Goal: Information Seeking & Learning: Learn about a topic

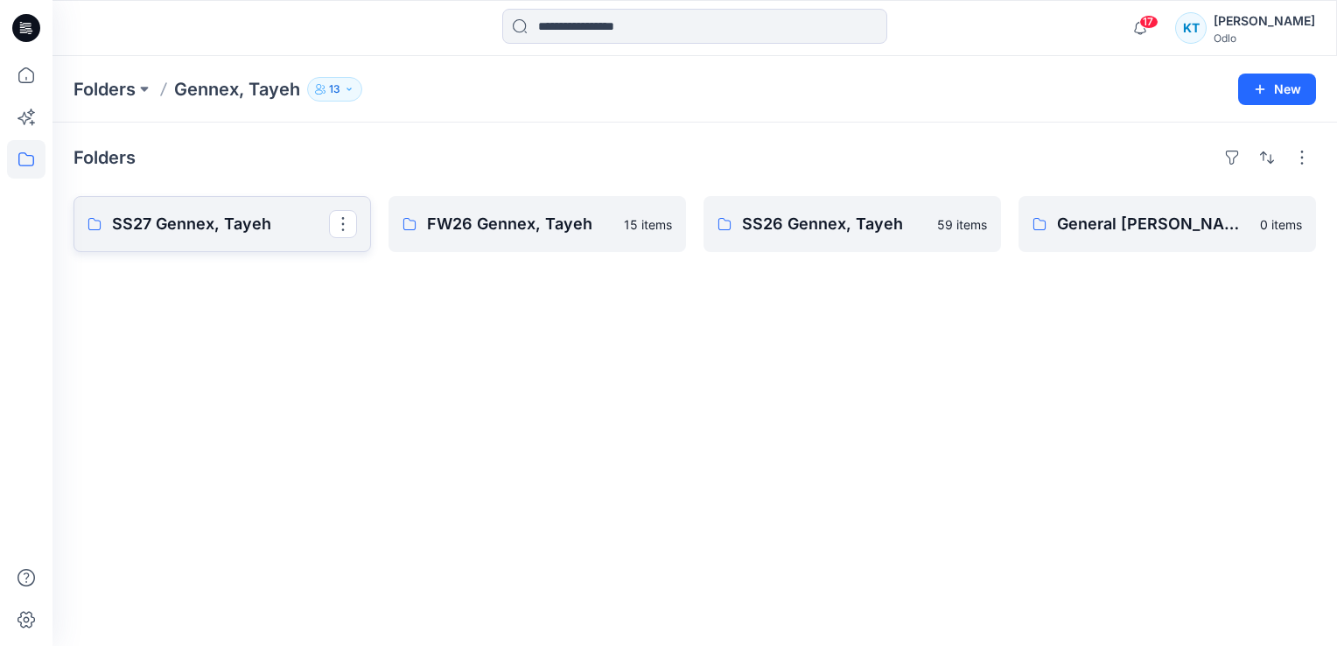
click at [223, 223] on p "SS27 Gennex, Tayeh" at bounding box center [220, 224] width 217 height 25
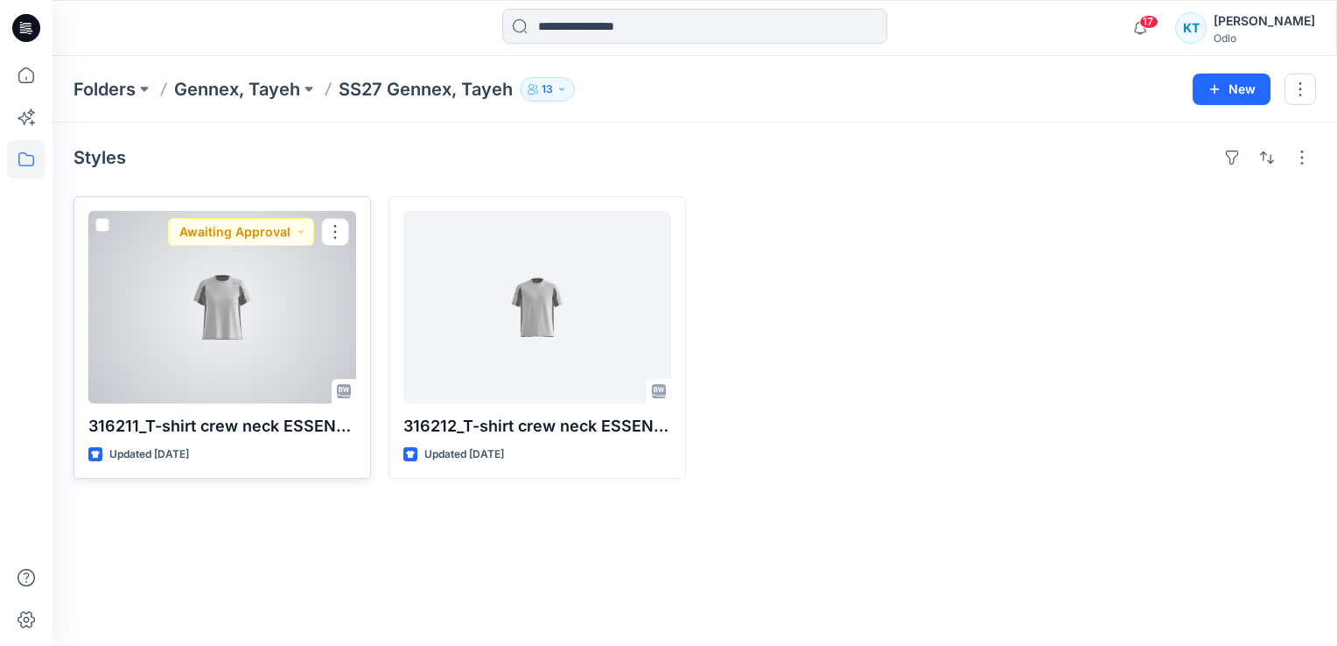
click at [314, 345] on div at bounding box center [222, 307] width 268 height 193
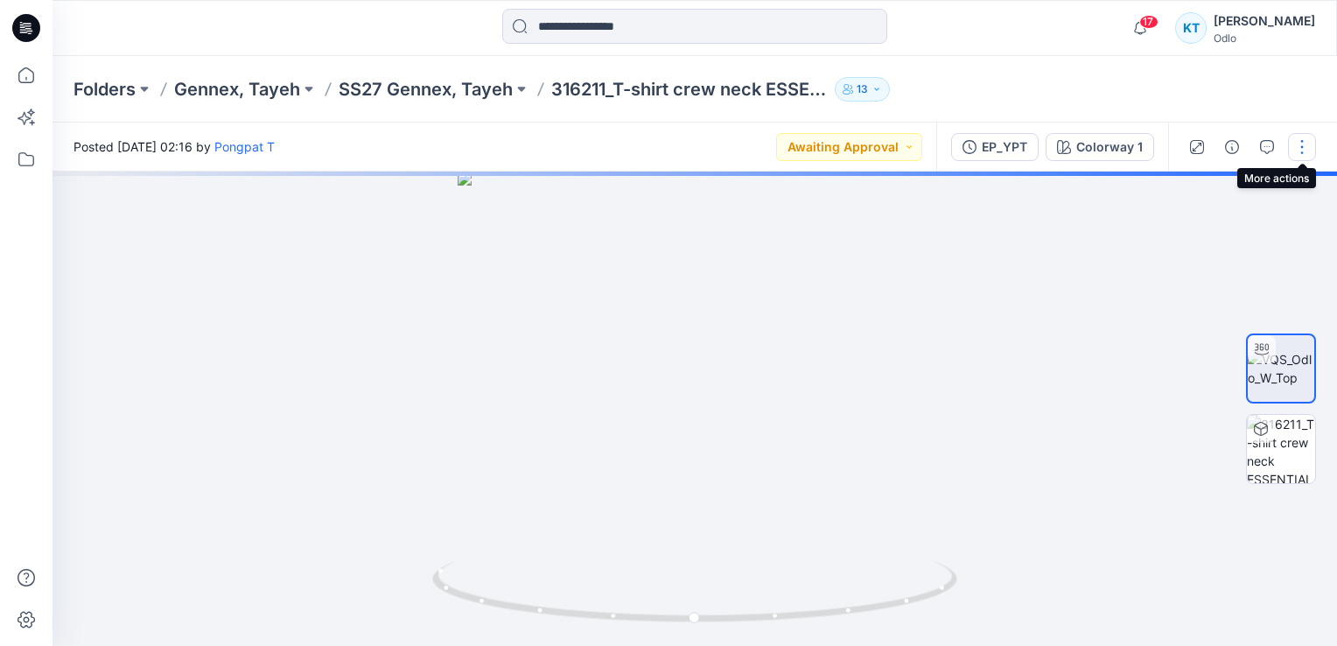
click at [1302, 142] on button "button" at bounding box center [1302, 147] width 28 height 28
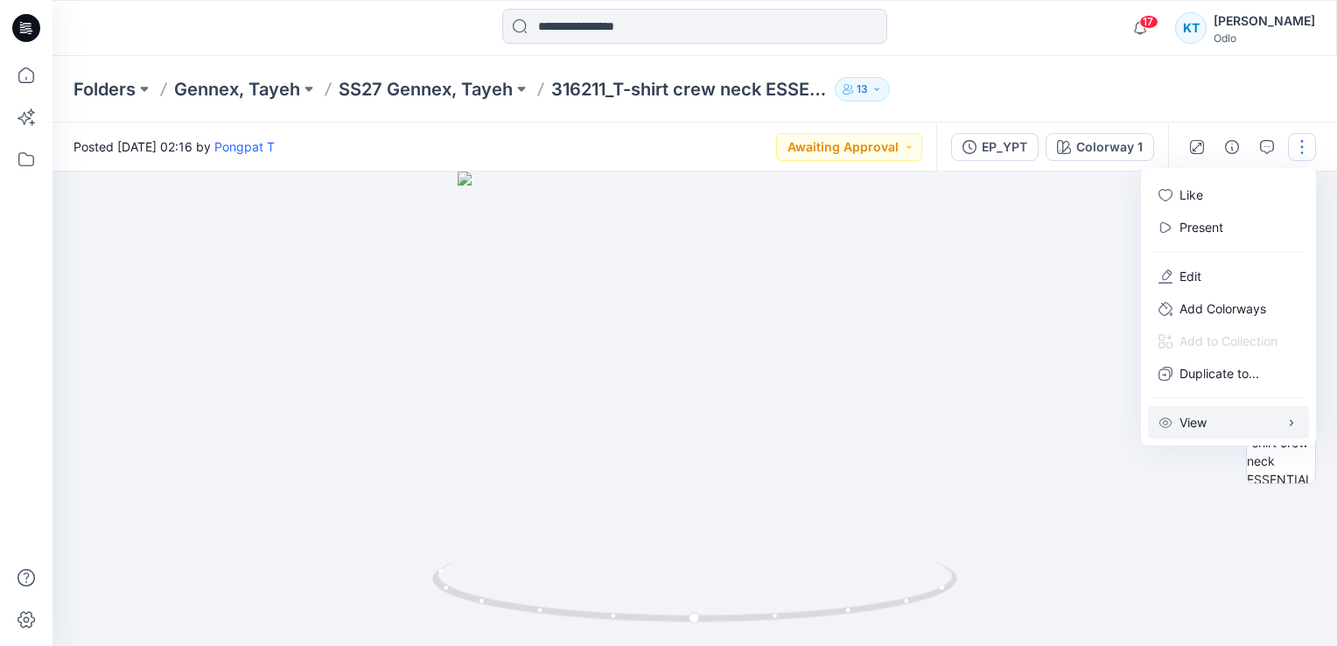
click at [1288, 421] on icon "button" at bounding box center [1292, 423] width 14 height 14
click at [1294, 144] on button "button" at bounding box center [1302, 147] width 28 height 28
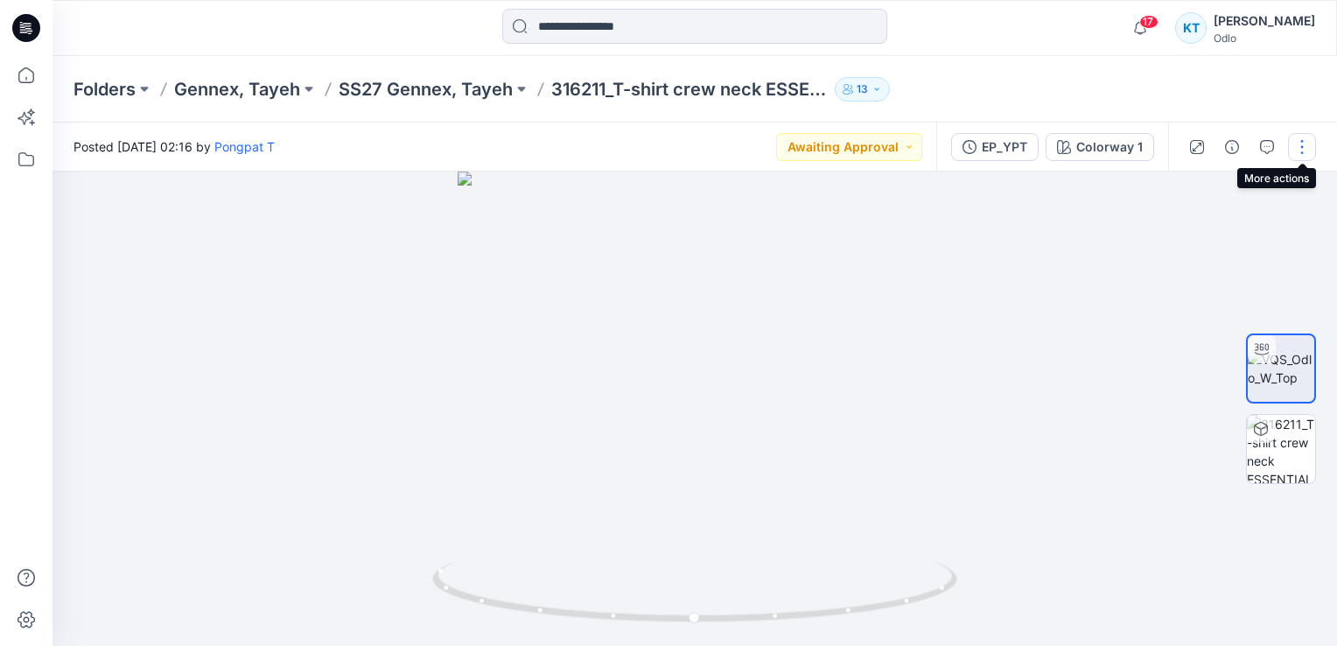
click at [1294, 144] on button "button" at bounding box center [1302, 147] width 28 height 28
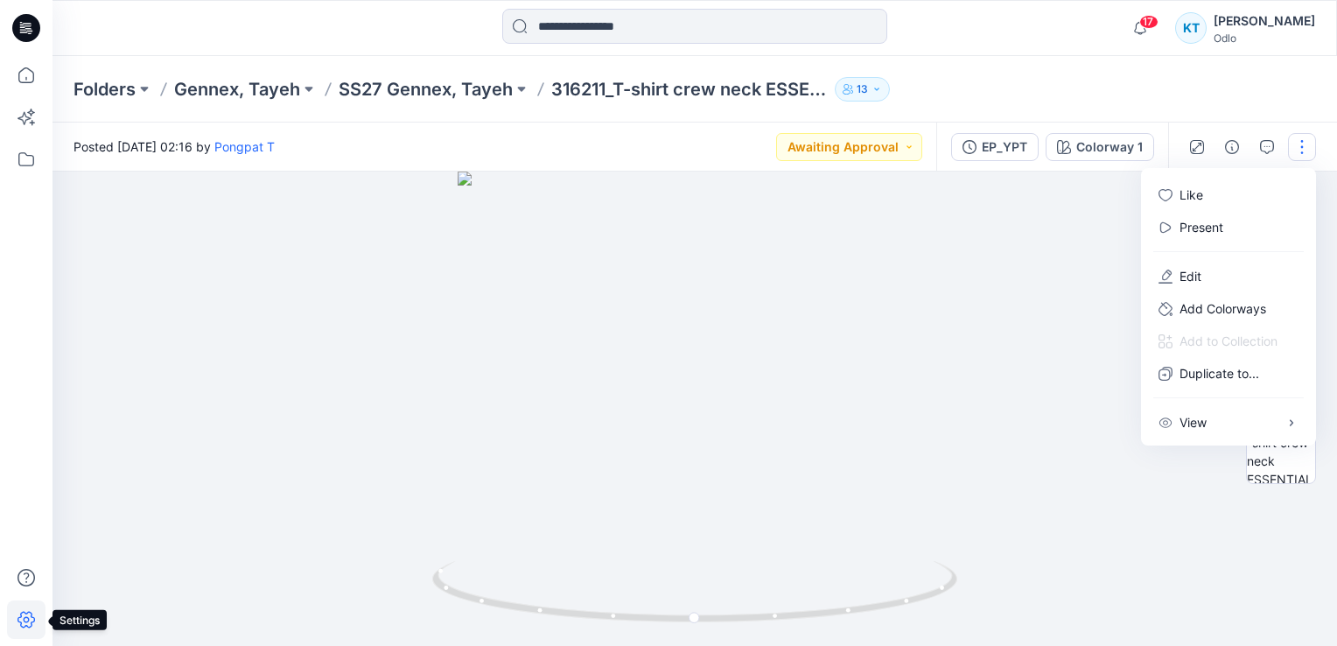
click at [23, 630] on icon at bounding box center [26, 619] width 39 height 39
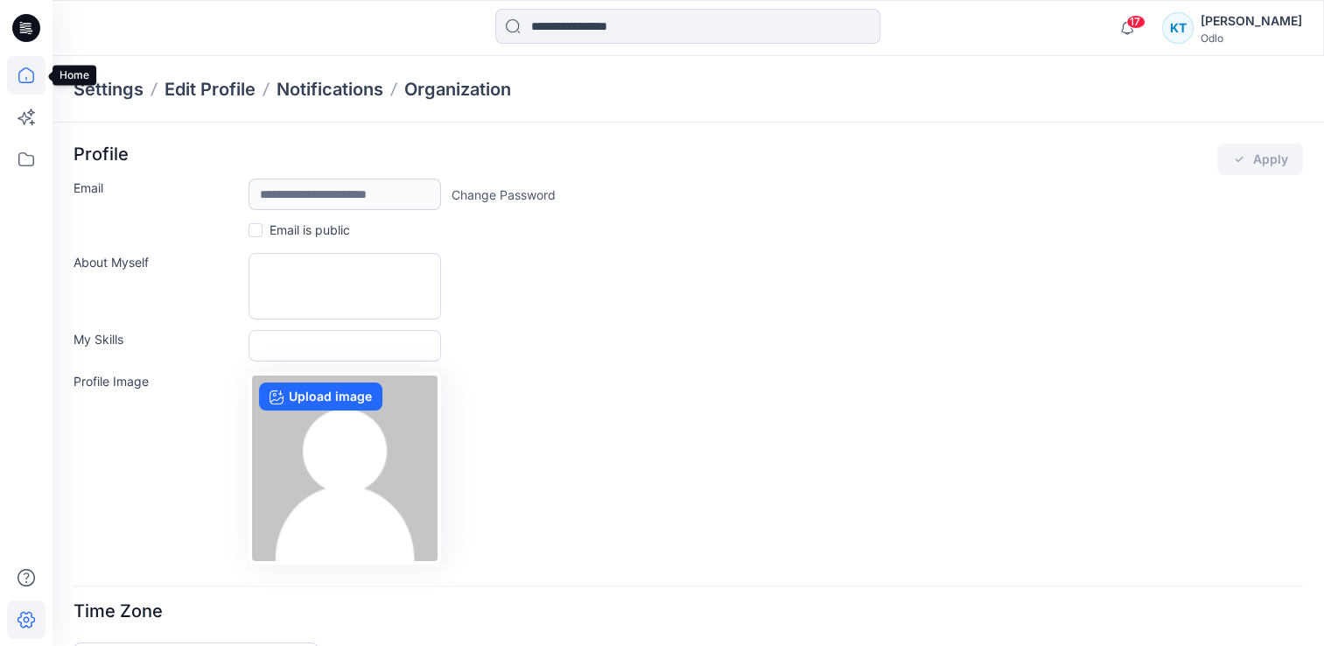
click at [31, 70] on icon at bounding box center [26, 75] width 16 height 16
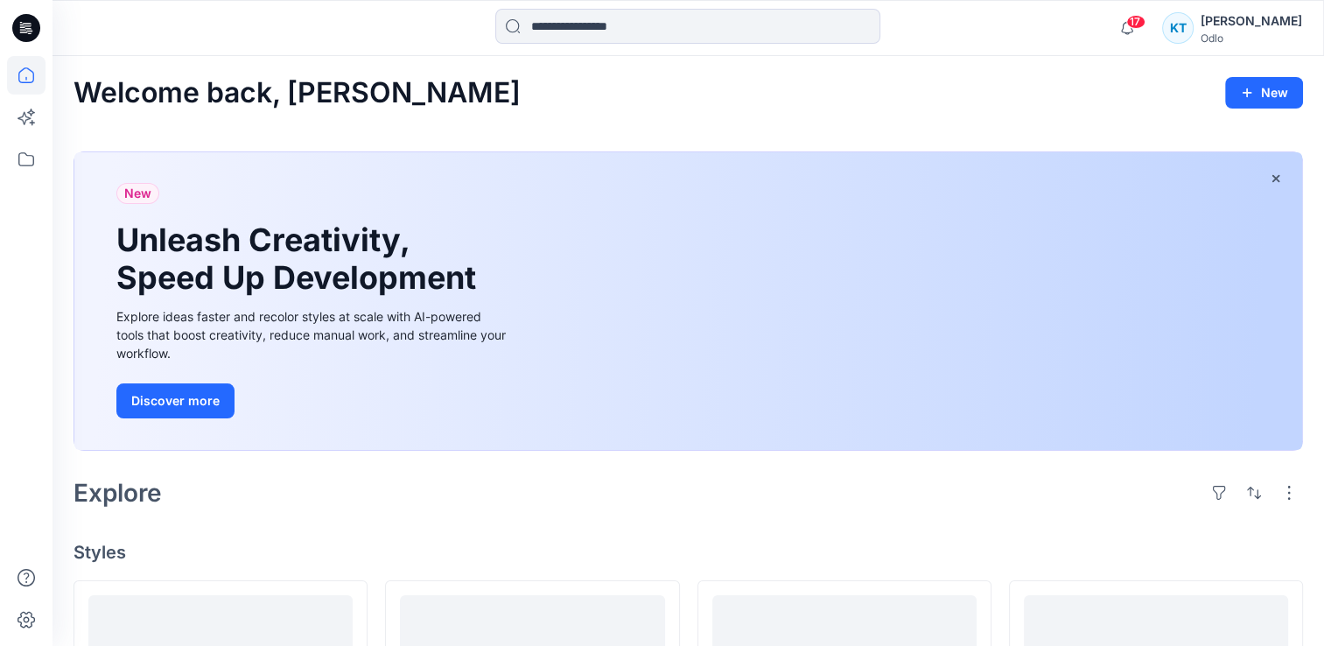
click at [28, 33] on icon at bounding box center [26, 28] width 28 height 28
click at [34, 161] on icon at bounding box center [26, 159] width 39 height 39
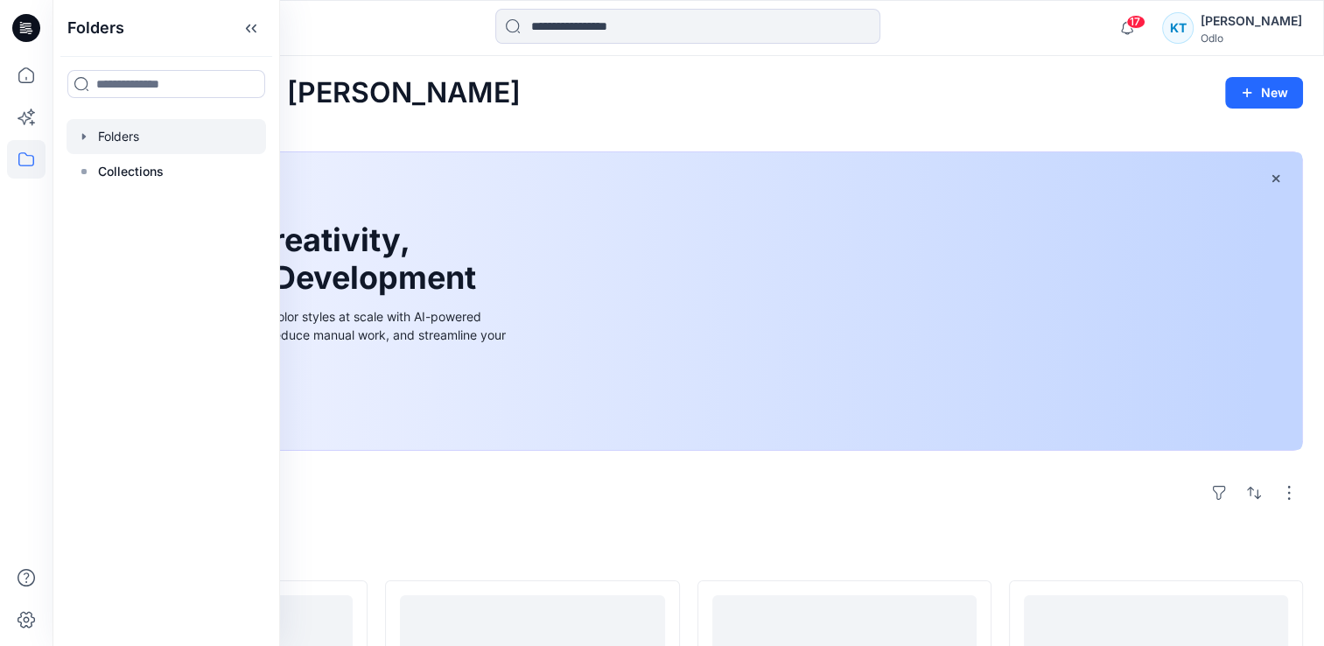
click at [119, 140] on div at bounding box center [167, 136] width 200 height 35
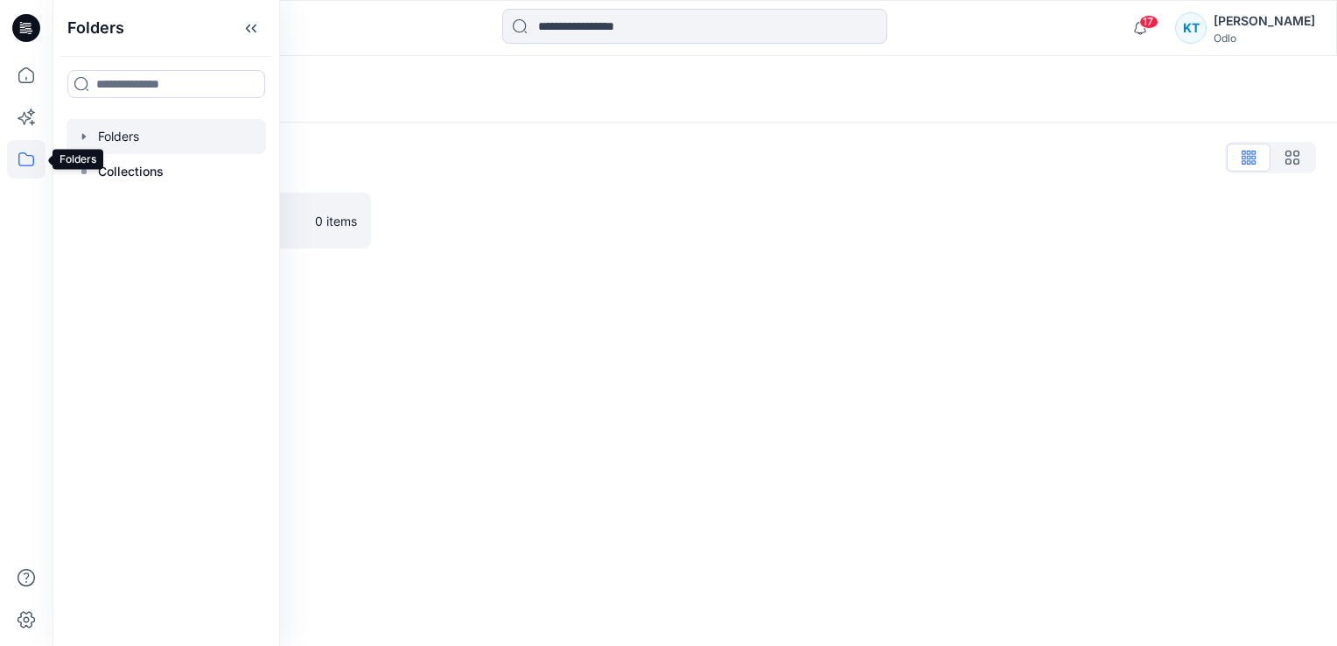
click at [30, 165] on icon at bounding box center [26, 159] width 39 height 39
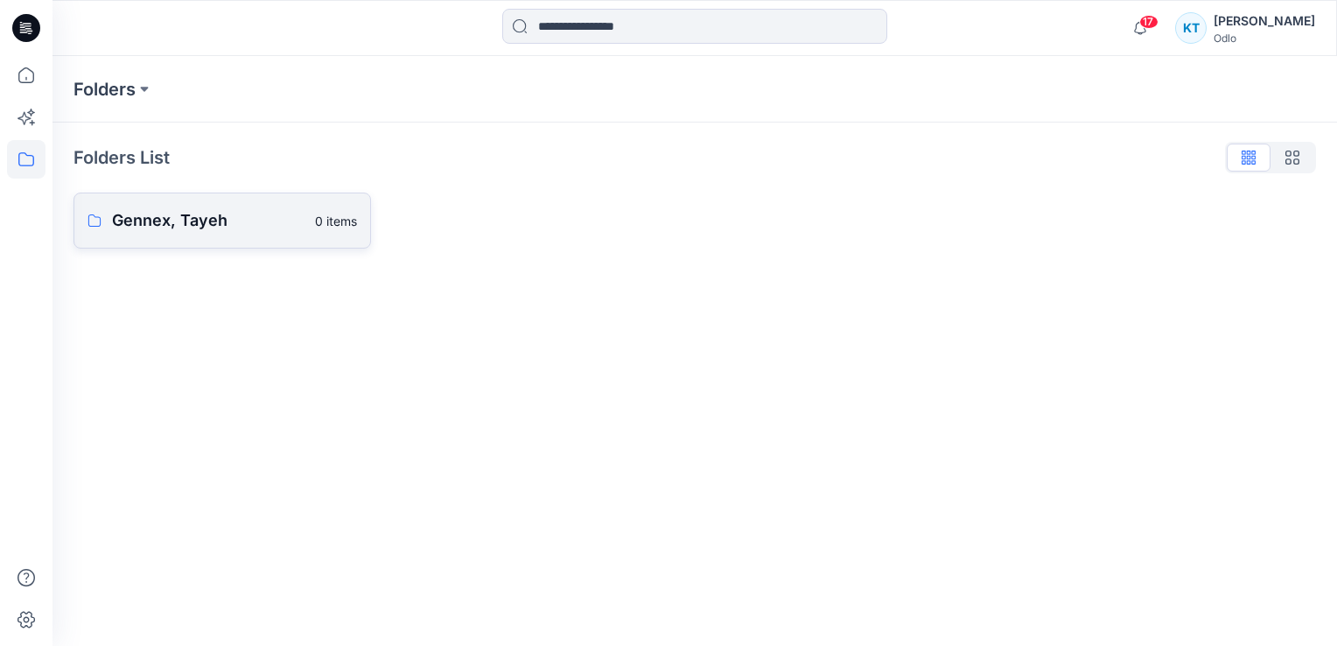
click at [137, 226] on p "Gennex, Tayeh" at bounding box center [208, 220] width 193 height 25
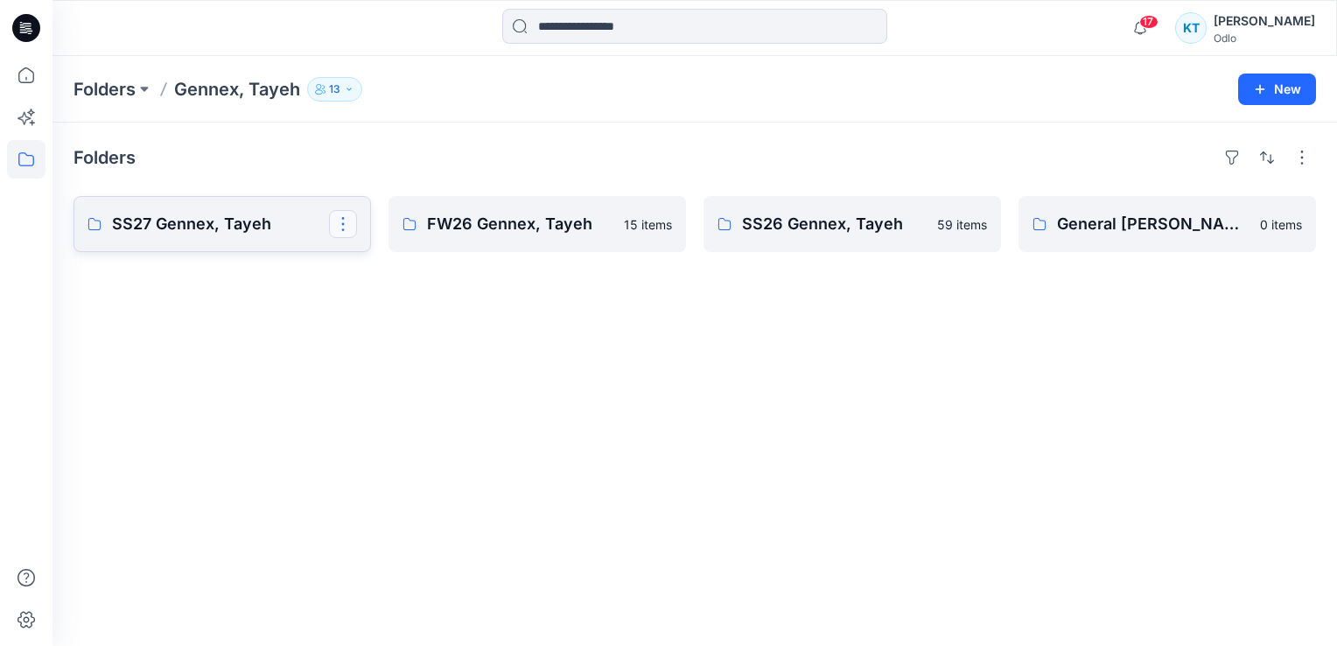
click at [354, 228] on button "button" at bounding box center [343, 224] width 28 height 28
click at [950, 442] on div "Folders SS27 Gennex, Tayeh Edit Delete Folder FW26 Gennex, Tayeh 15 items SS26 …" at bounding box center [695, 384] width 1285 height 523
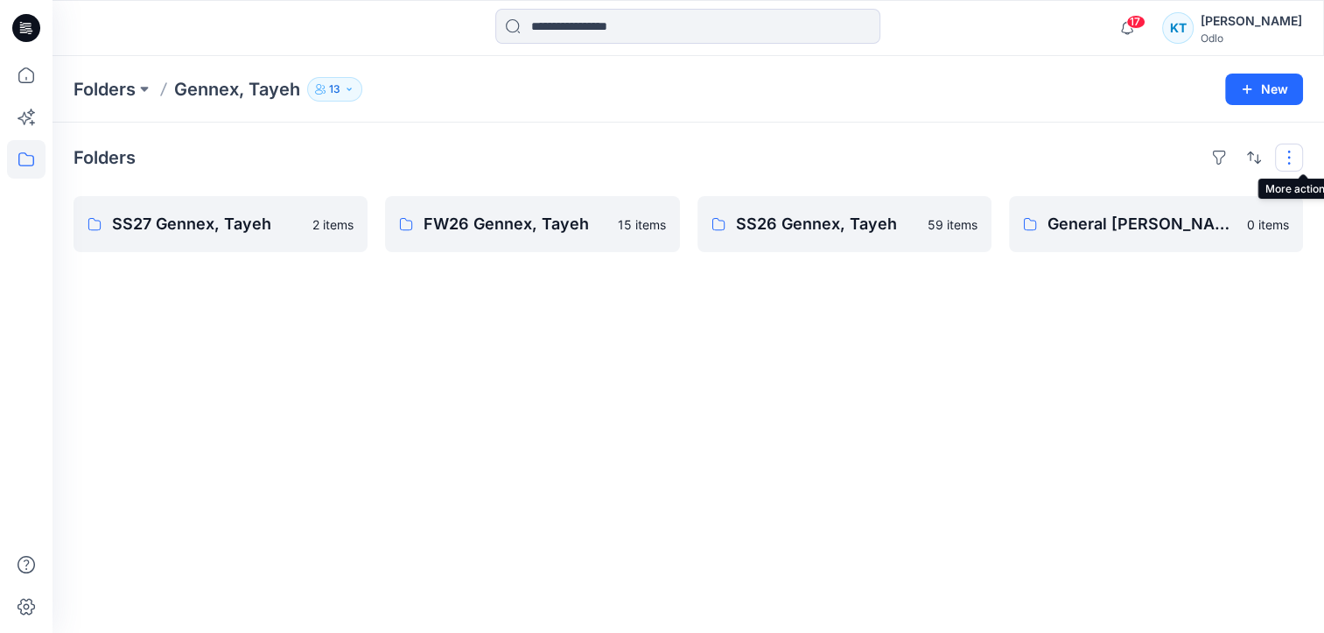
click at [1294, 163] on button "button" at bounding box center [1289, 158] width 28 height 28
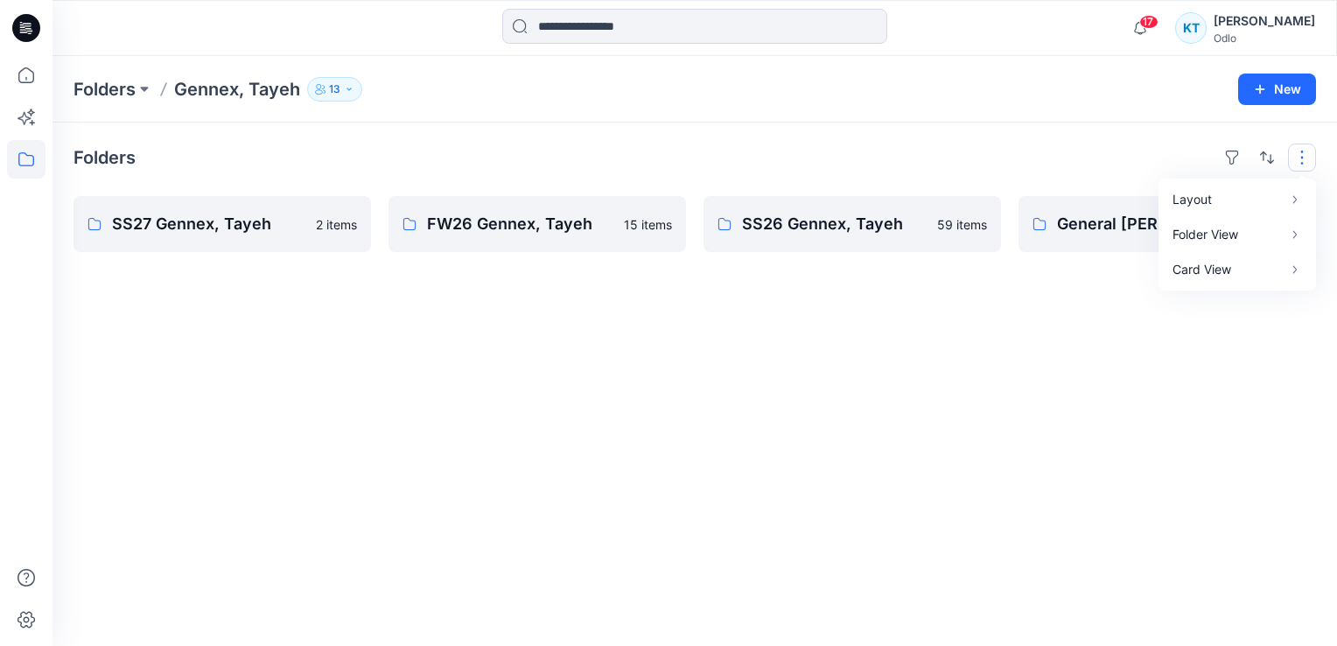
click at [905, 353] on div "Folders Layout Grid Large Grid Folder View Compact Card Card View Card Info SS2…" at bounding box center [695, 384] width 1285 height 523
click at [233, 228] on p "SS27 Gennex, Tayeh" at bounding box center [220, 224] width 217 height 25
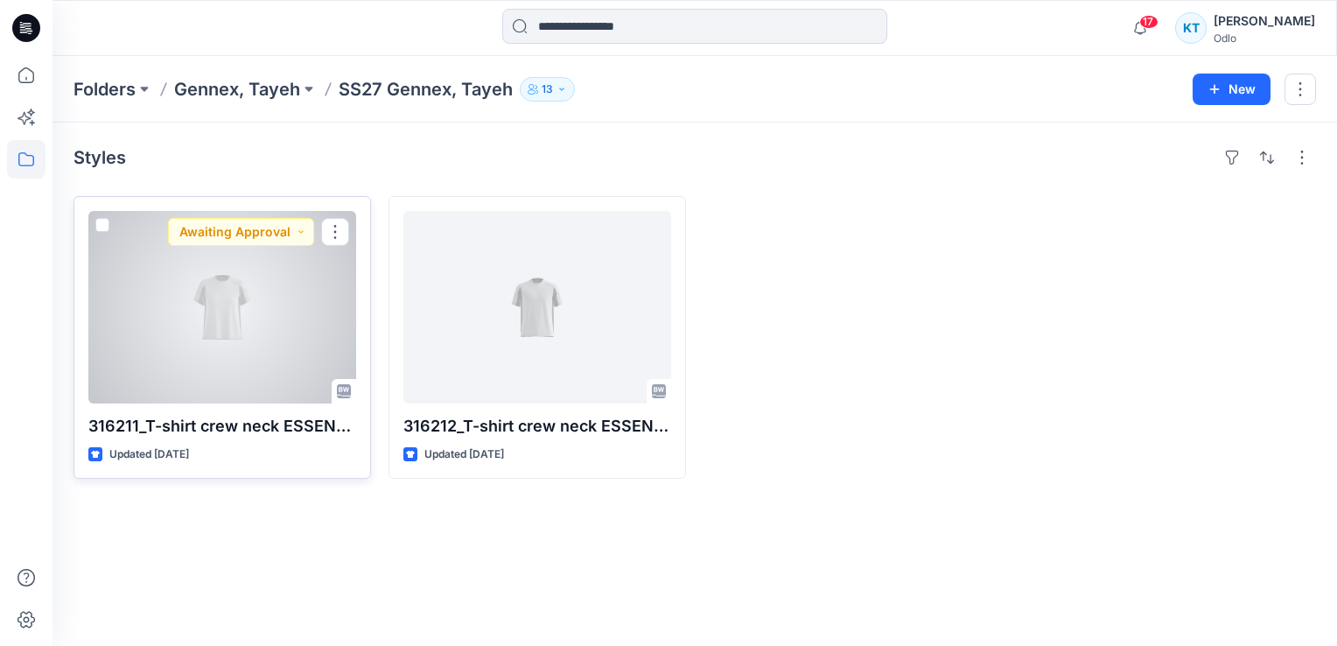
click at [200, 429] on p "316211_T-shirt crew neck ESSENTIAL LINENCOOL_EP_YPT" at bounding box center [222, 426] width 268 height 25
click at [251, 319] on div at bounding box center [222, 307] width 268 height 193
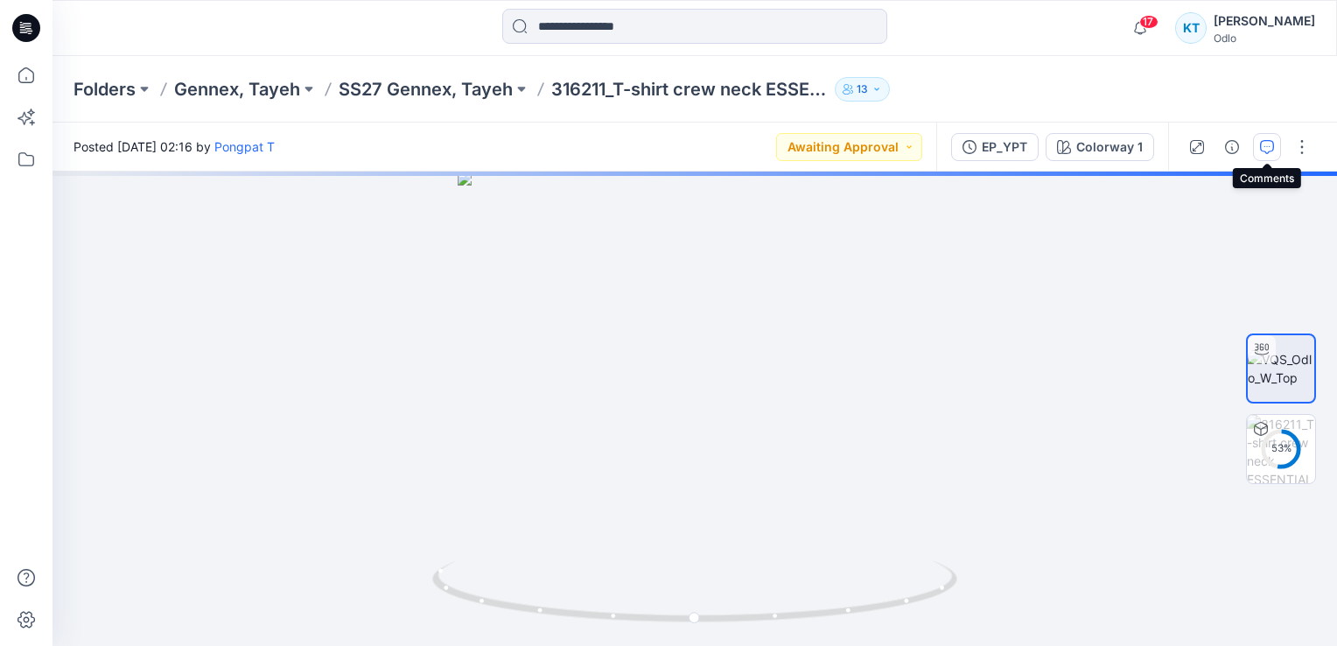
click at [1272, 144] on icon "button" at bounding box center [1267, 147] width 14 height 14
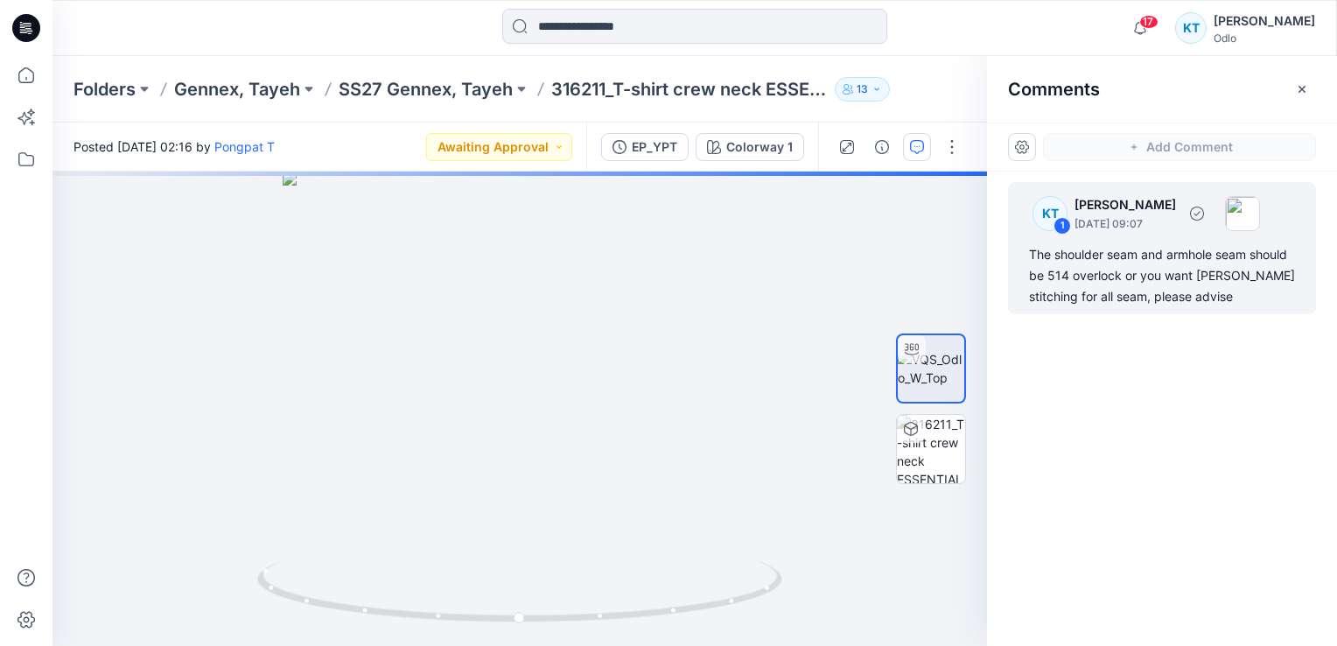
drag, startPoint x: 1169, startPoint y: 298, endPoint x: 1142, endPoint y: 298, distance: 27.1
click at [1169, 298] on div "The shoulder seam and armhole seam should be 514 overlock or you want [PERSON_N…" at bounding box center [1162, 275] width 266 height 63
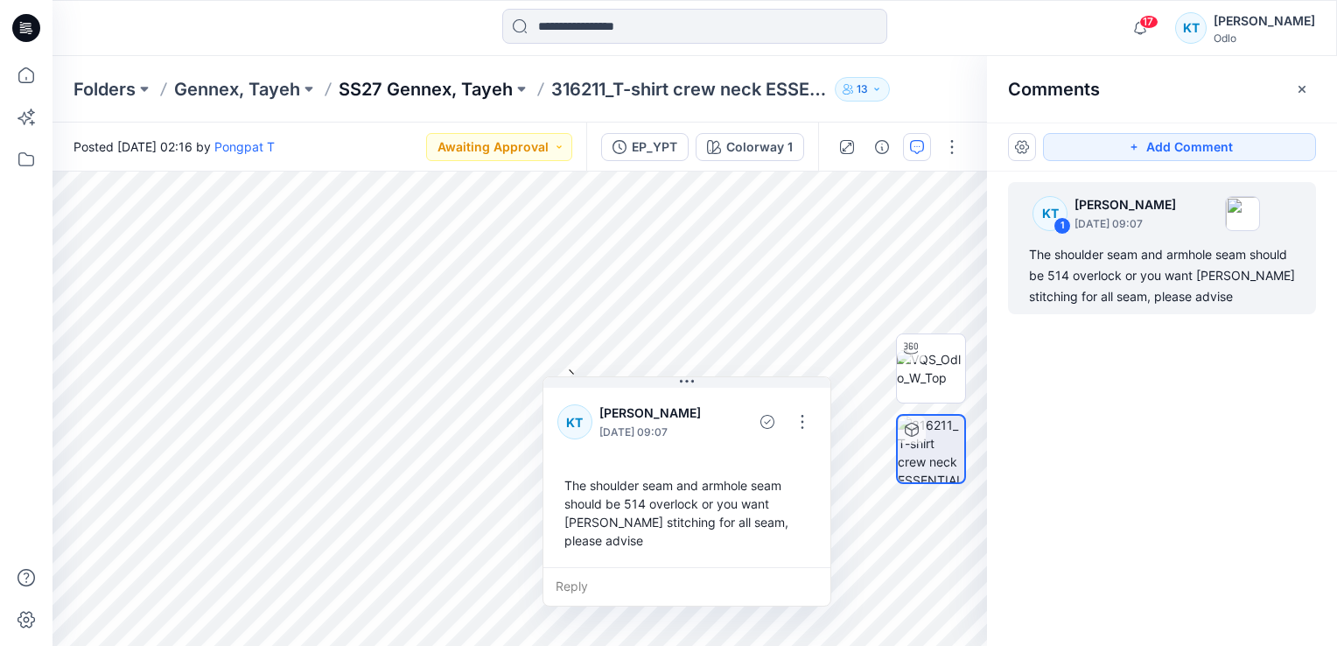
click at [462, 86] on p "SS27 Gennex, Tayeh" at bounding box center [426, 89] width 174 height 25
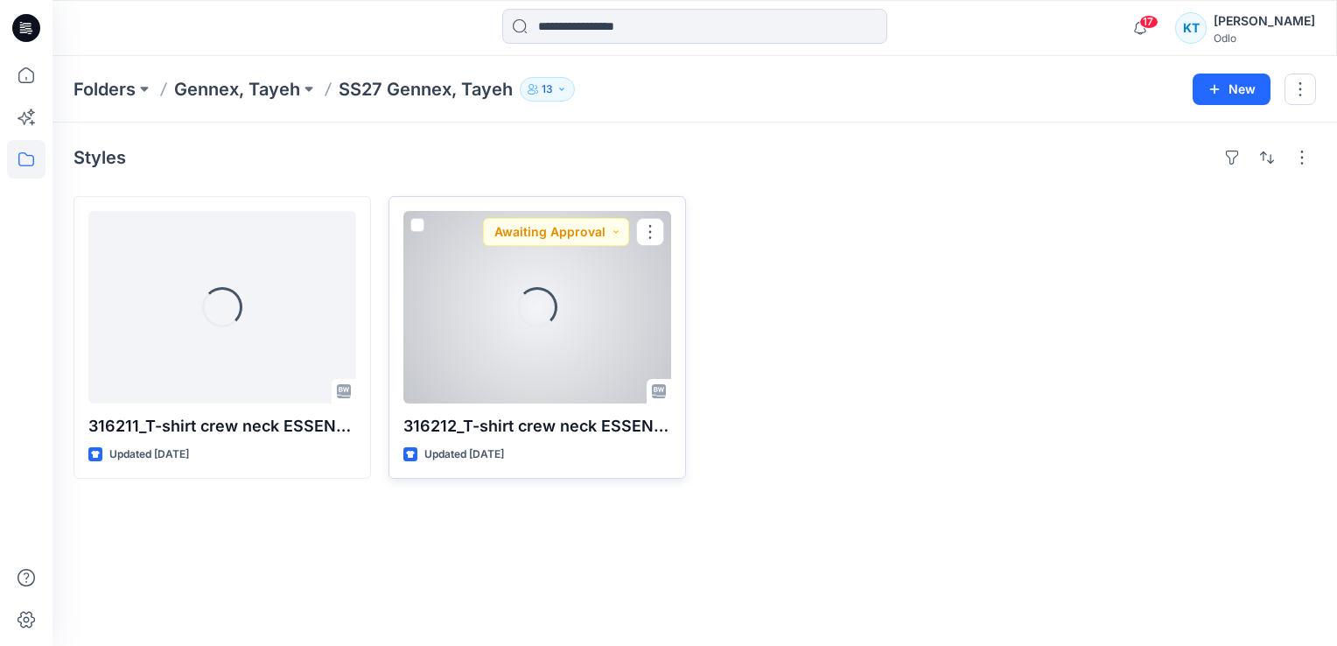
click at [495, 313] on div "Loading..." at bounding box center [537, 307] width 268 height 193
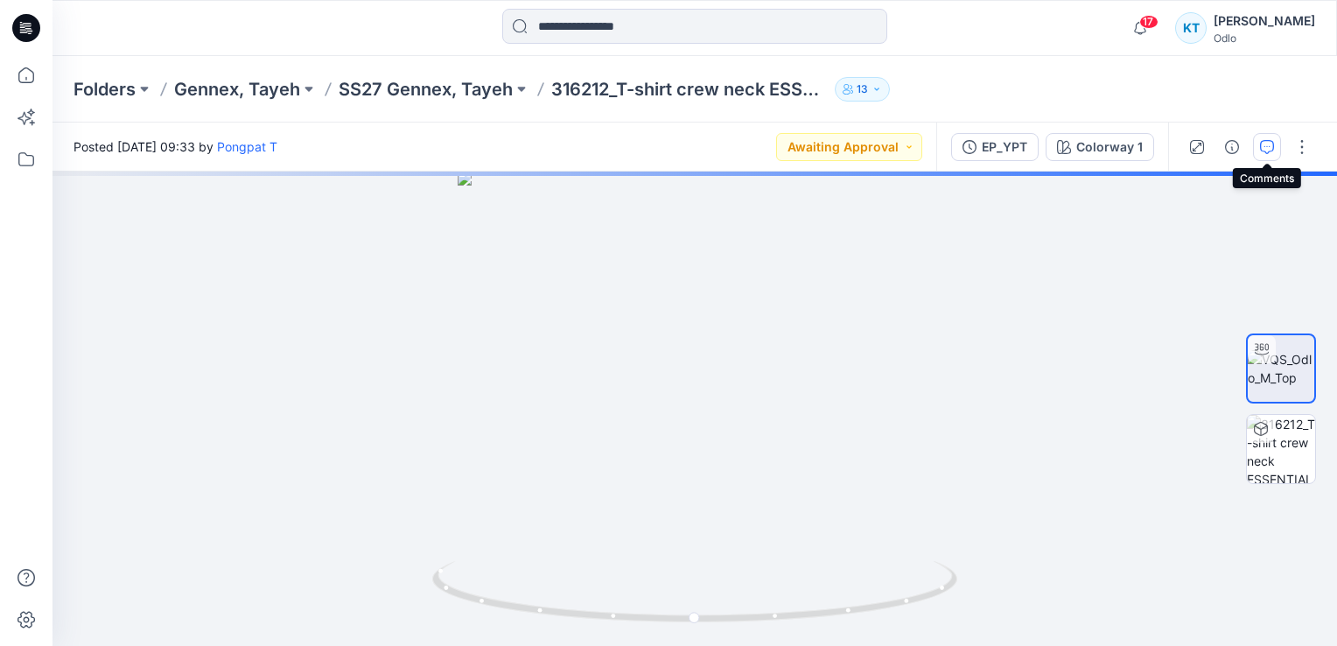
click at [1273, 142] on icon "button" at bounding box center [1267, 147] width 14 height 14
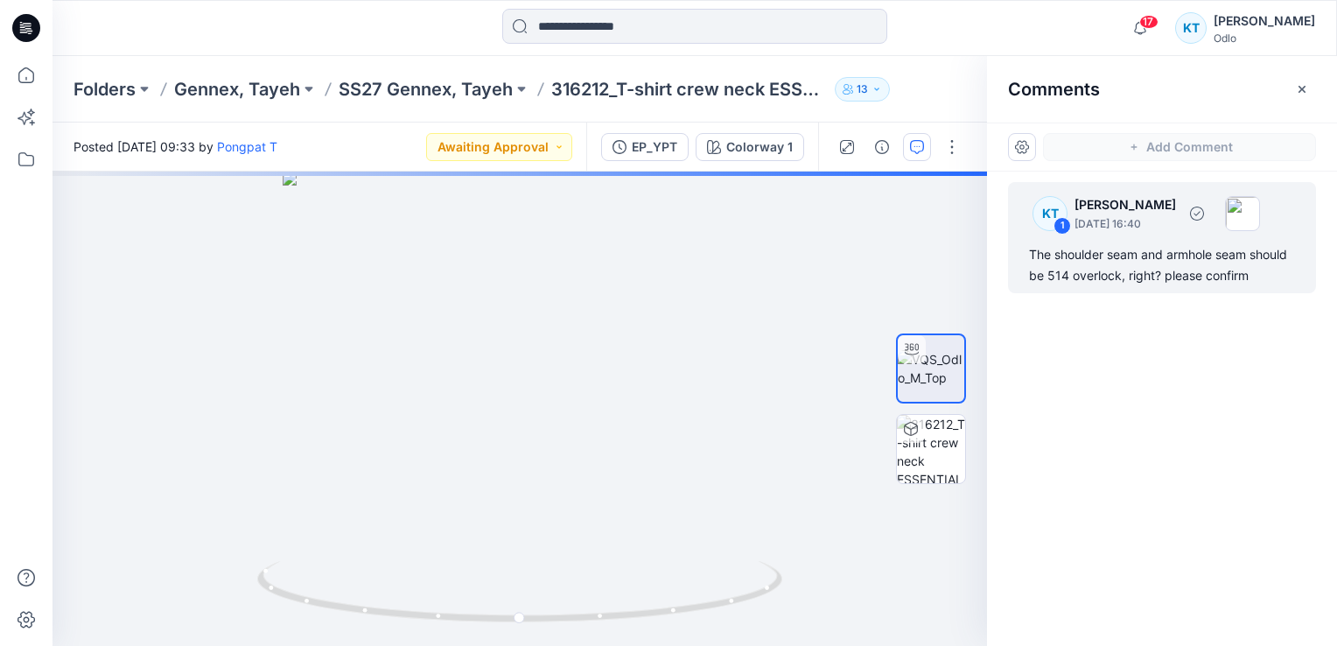
click at [1137, 262] on div "The shoulder seam and armhole seam should be 514 overlock, right? please confirm" at bounding box center [1162, 265] width 266 height 42
